Goal: Information Seeking & Learning: Learn about a topic

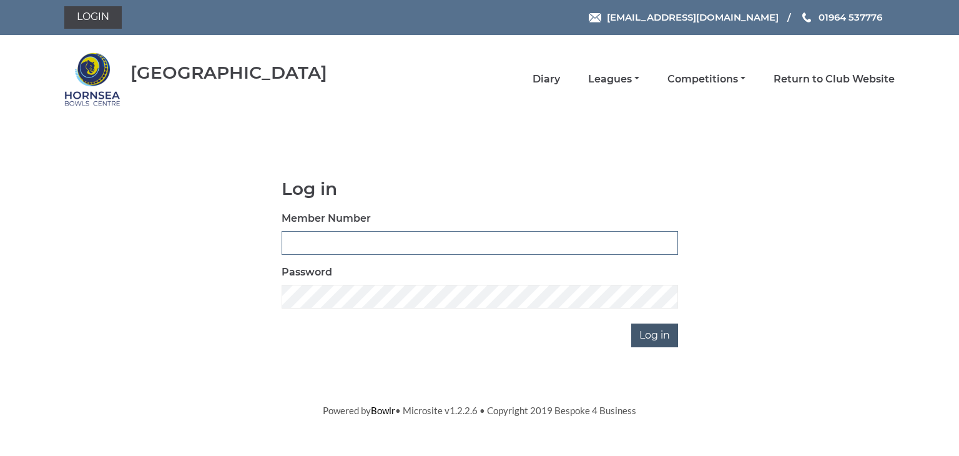
type input "0902"
click at [655, 334] on input "Log in" at bounding box center [654, 335] width 47 height 24
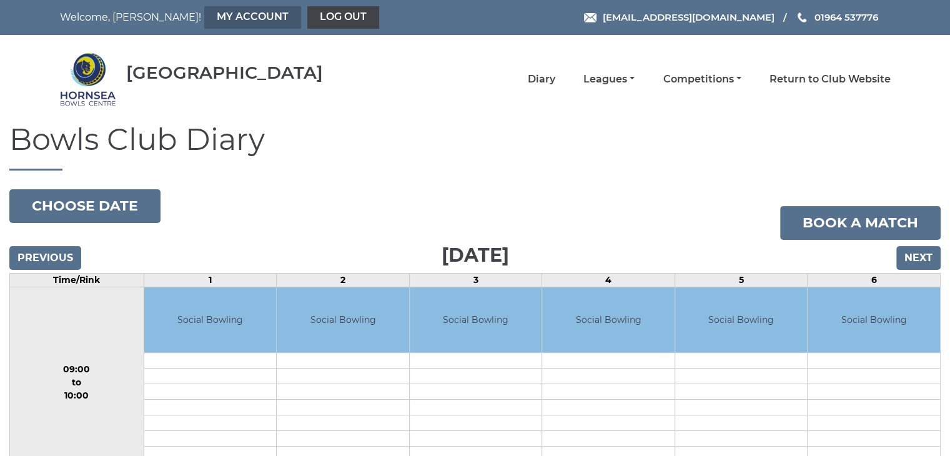
click at [209, 16] on link "My Account" at bounding box center [252, 17] width 97 height 22
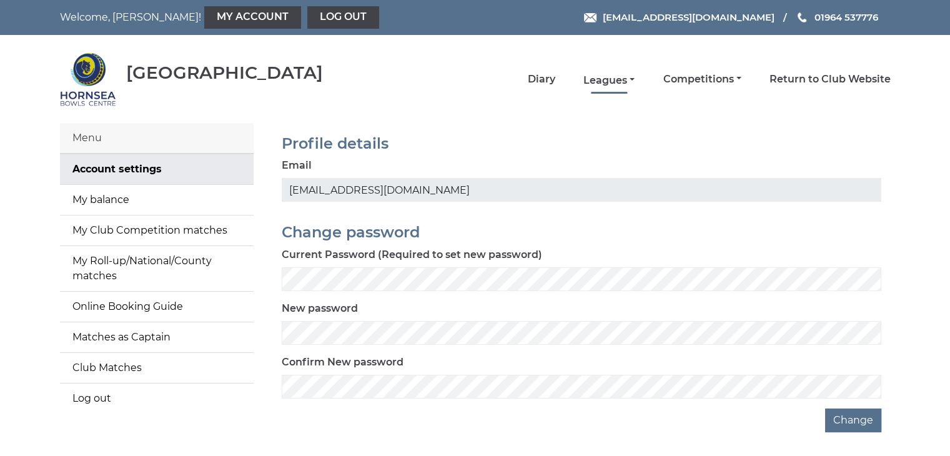
click at [611, 78] on link "Leagues" at bounding box center [608, 81] width 51 height 14
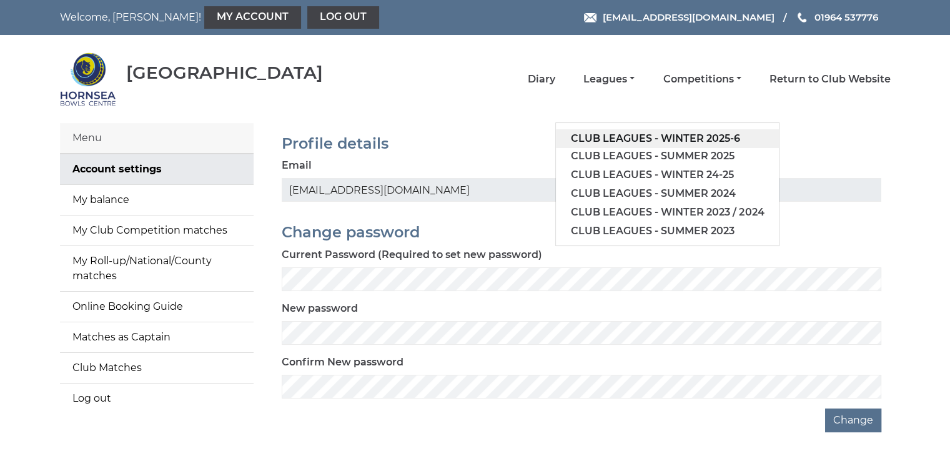
click at [689, 136] on link "Club leagues - Winter 2025-6" at bounding box center [667, 138] width 223 height 19
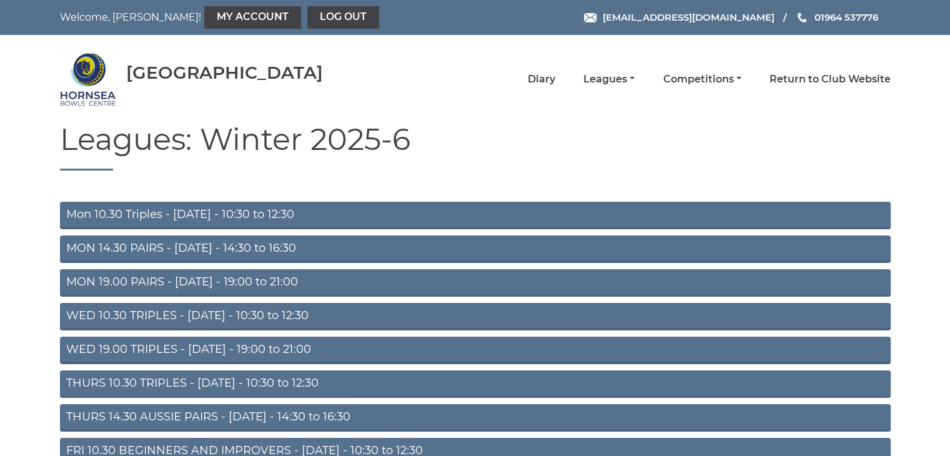
click at [313, 215] on link "Mon 10.30 Triples - [DATE] - 10:30 to 12:30" at bounding box center [475, 215] width 831 height 27
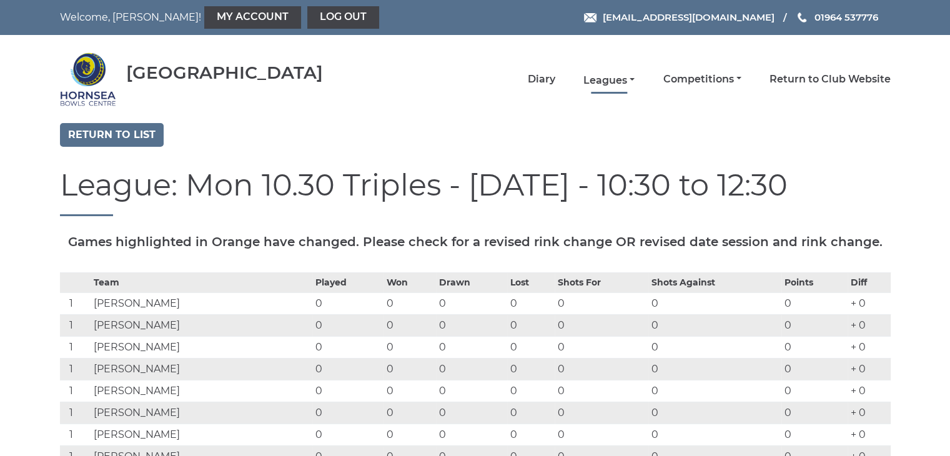
click at [610, 77] on link "Leagues" at bounding box center [608, 81] width 51 height 14
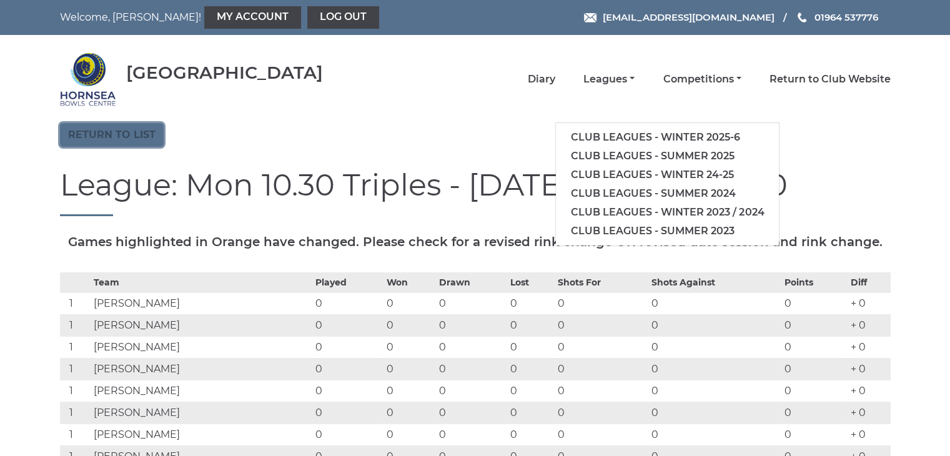
click at [112, 133] on link "Return to list" at bounding box center [112, 135] width 104 height 24
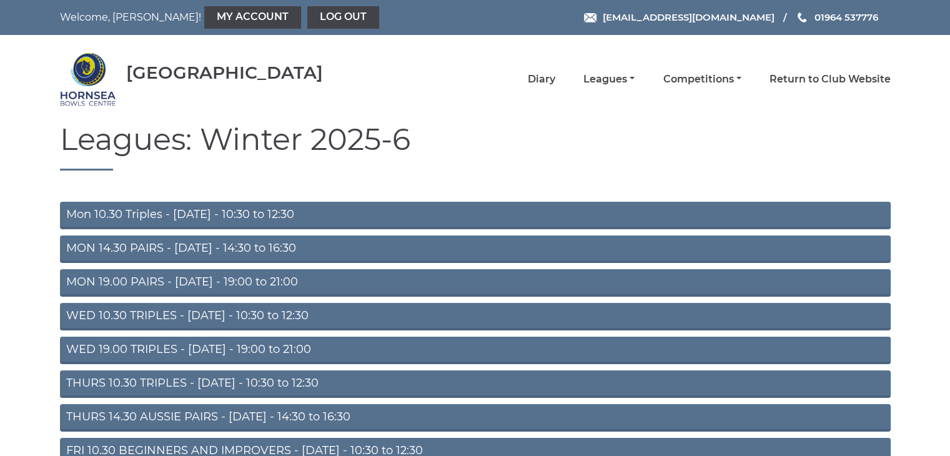
click at [192, 246] on link "MON 14.30 PAIRS - Monday - 14:30 to 16:30" at bounding box center [475, 248] width 831 height 27
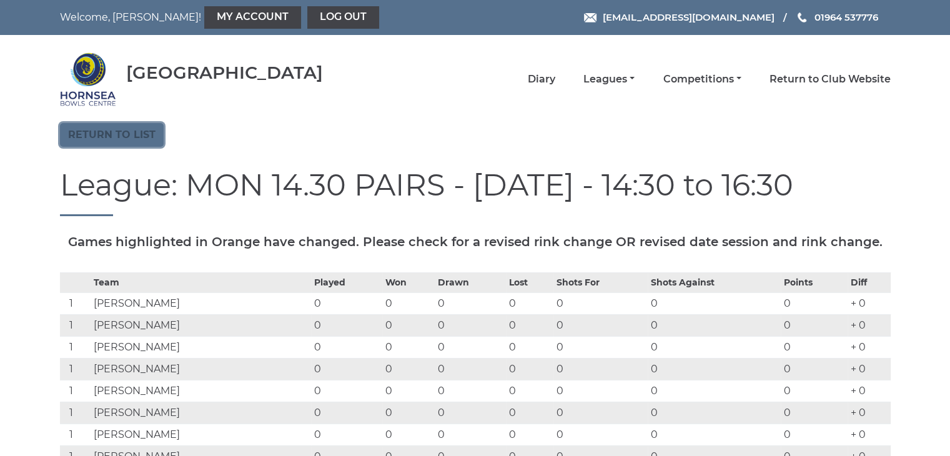
click at [110, 132] on link "Return to list" at bounding box center [112, 135] width 104 height 24
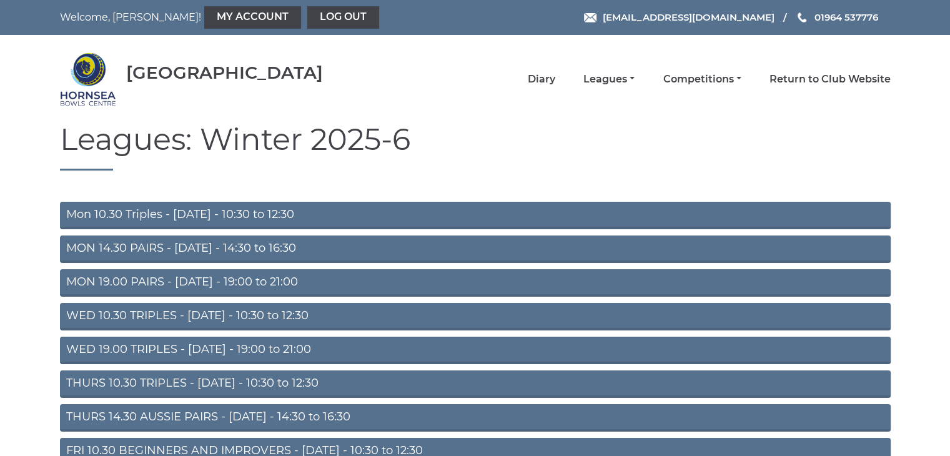
click at [177, 282] on link "MON 19.00 PAIRS - Monday - 19:00 to 21:00" at bounding box center [475, 282] width 831 height 27
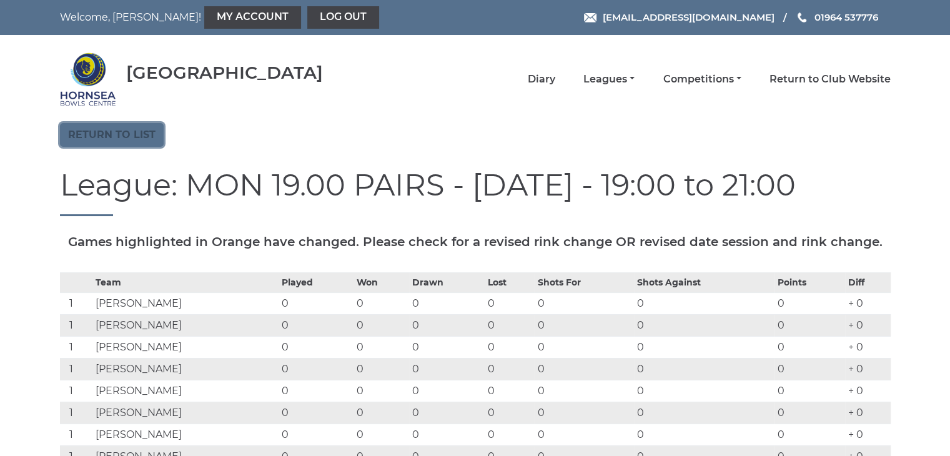
click at [105, 129] on link "Return to list" at bounding box center [112, 135] width 104 height 24
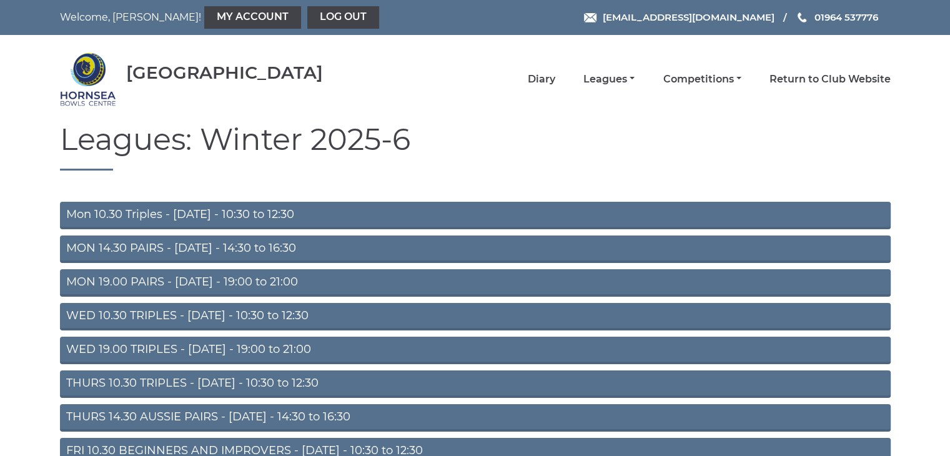
click at [170, 314] on link "WED 10.30 TRIPLES - Wednesday - 10:30 to 12:30" at bounding box center [475, 316] width 831 height 27
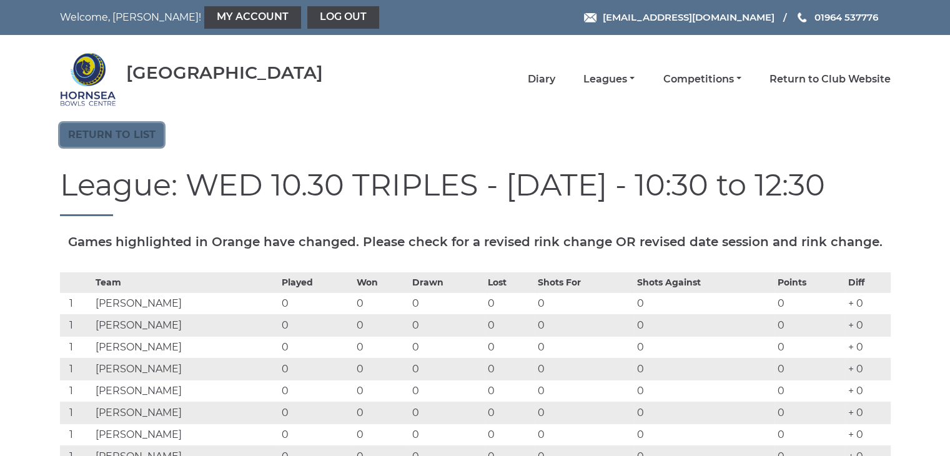
click at [112, 133] on link "Return to list" at bounding box center [112, 135] width 104 height 24
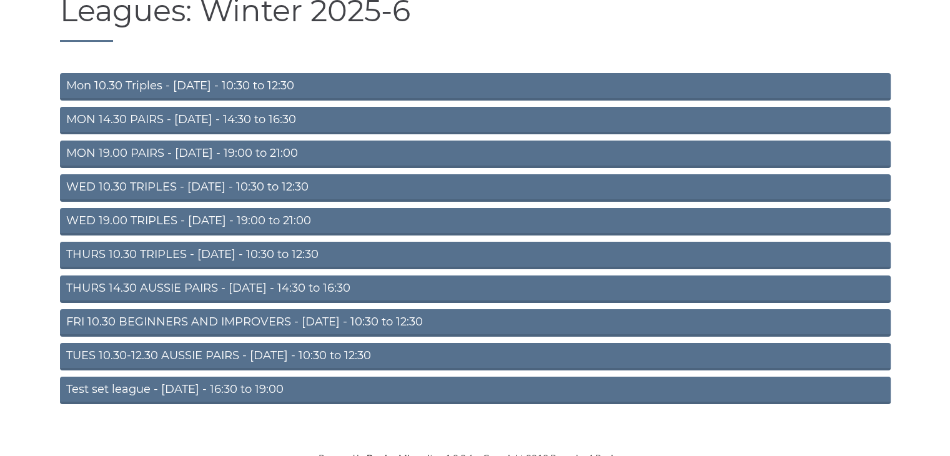
scroll to position [137, 0]
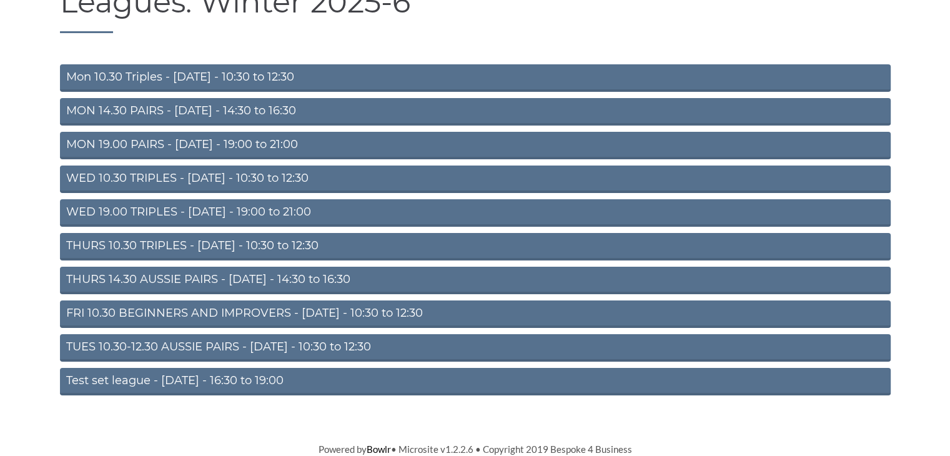
click at [219, 246] on link "THURS 10.30 TRIPLES - Thursday - 10:30 to 12:30" at bounding box center [475, 246] width 831 height 27
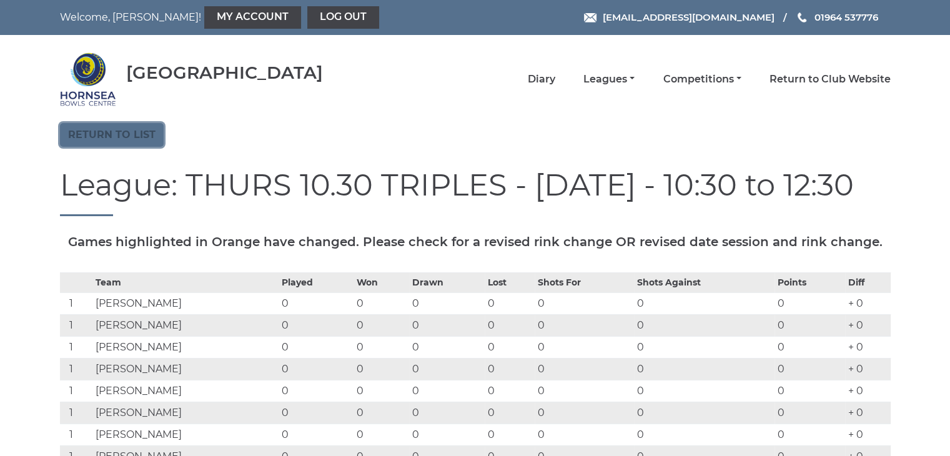
click at [82, 132] on link "Return to list" at bounding box center [112, 135] width 104 height 24
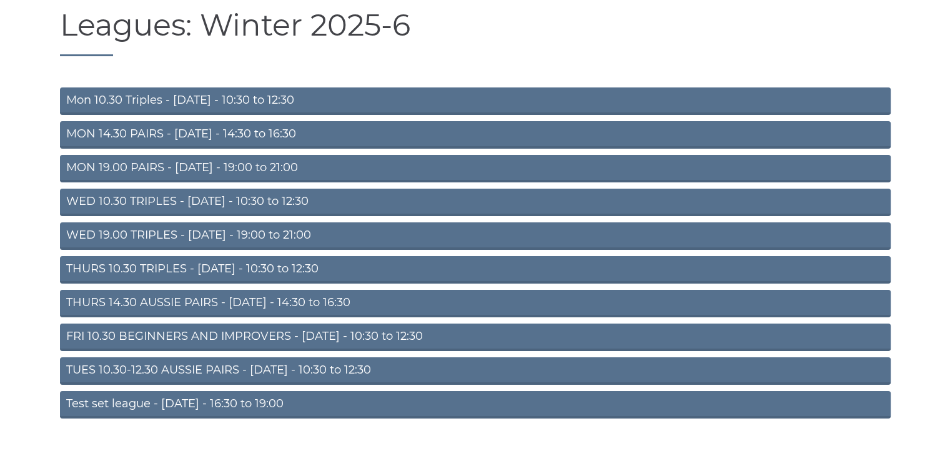
scroll to position [137, 0]
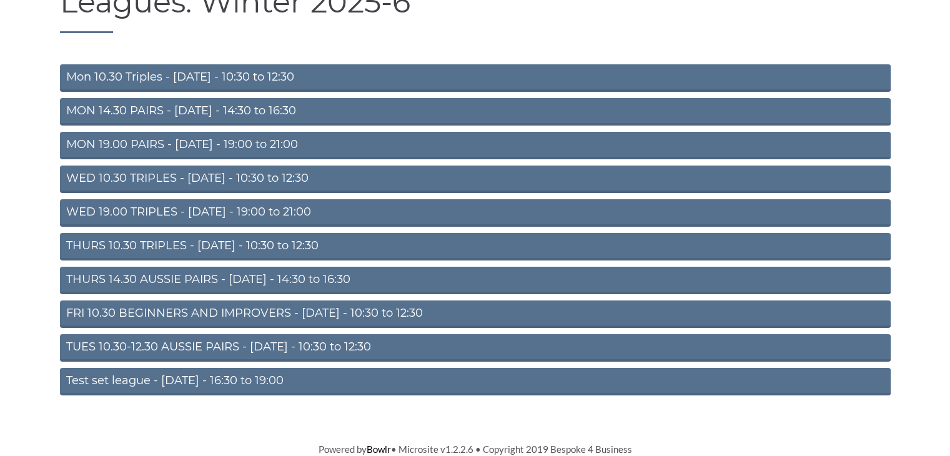
click at [182, 378] on link "Test set league - [DATE] - 16:30 to 19:00" at bounding box center [475, 381] width 831 height 27
